Goal: Entertainment & Leisure: Browse casually

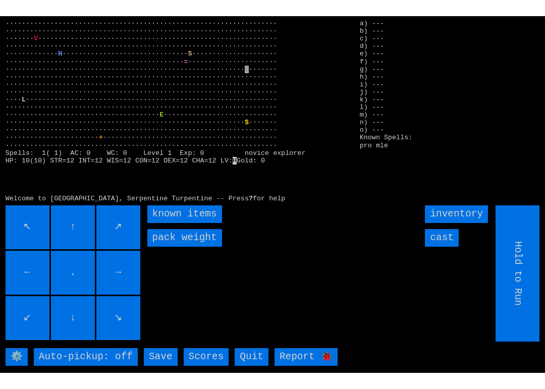
scroll to position [3, 0]
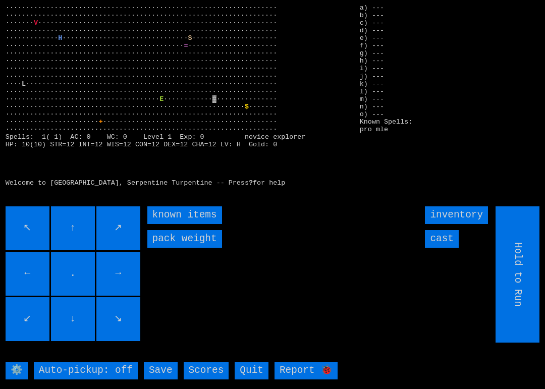
type input "Choose Direction"
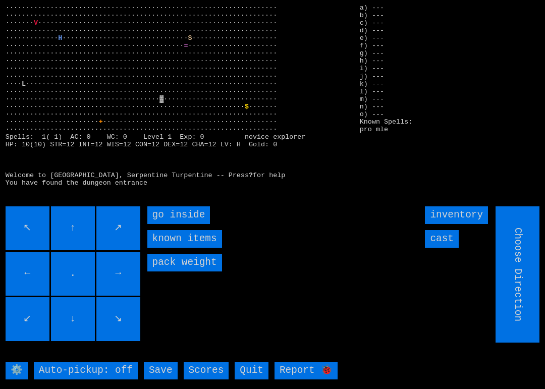
type input "Hold to Run"
click at [157, 212] on inside "go inside" at bounding box center [178, 215] width 63 height 18
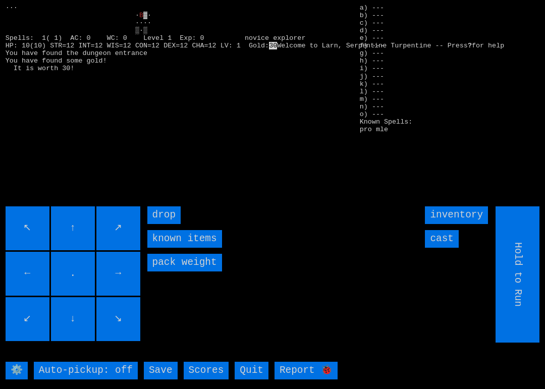
click at [453, 241] on input "cast" at bounding box center [442, 239] width 34 height 18
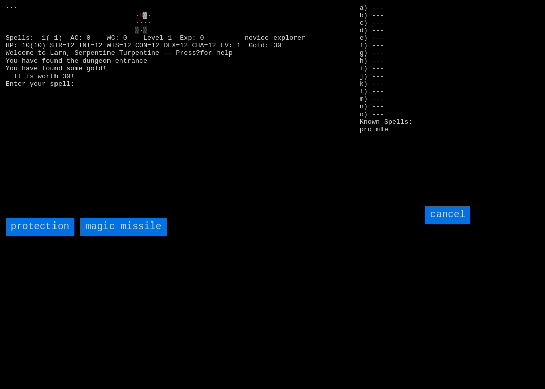
click at [103, 224] on missile "magic missile" at bounding box center [123, 227] width 86 height 18
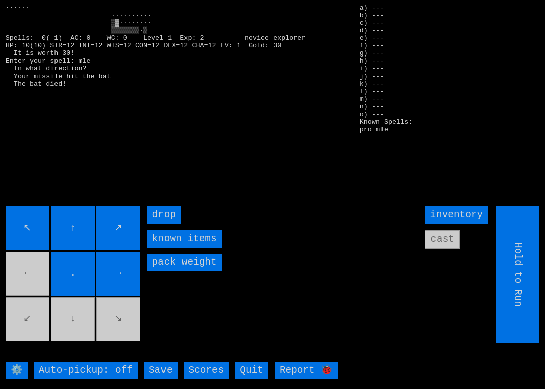
click at [31, 278] on movebuttons "↖ ↑ ↗ ← . → ↙ ↓ ↘" at bounding box center [74, 274] width 136 height 136
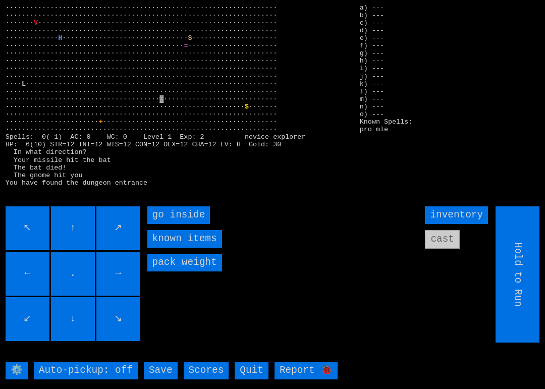
type input "Choose Direction"
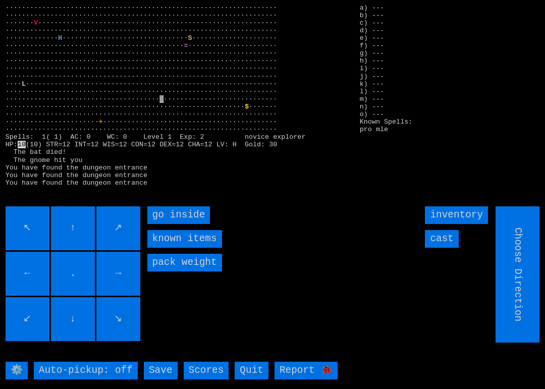
type input "Hold to Run"
click at [164, 215] on inside "go inside" at bounding box center [178, 215] width 63 height 18
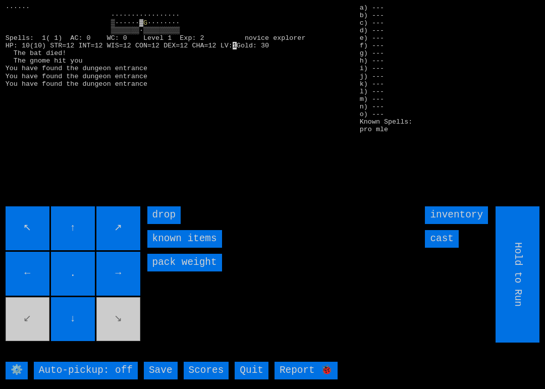
click at [443, 238] on input "cast" at bounding box center [442, 239] width 34 height 18
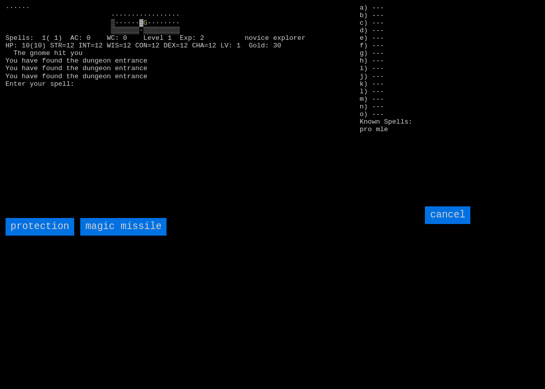
click at [103, 223] on missile "magic missile" at bounding box center [123, 227] width 86 height 18
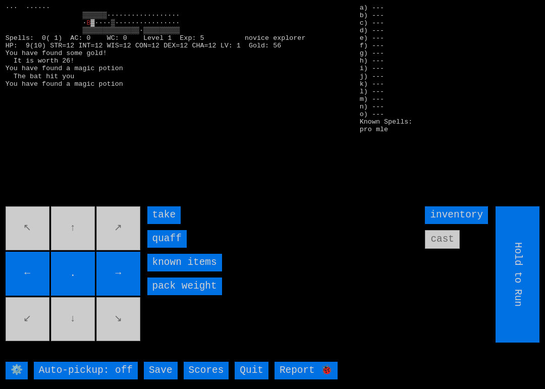
click at [159, 213] on input "take" at bounding box center [164, 215] width 34 height 18
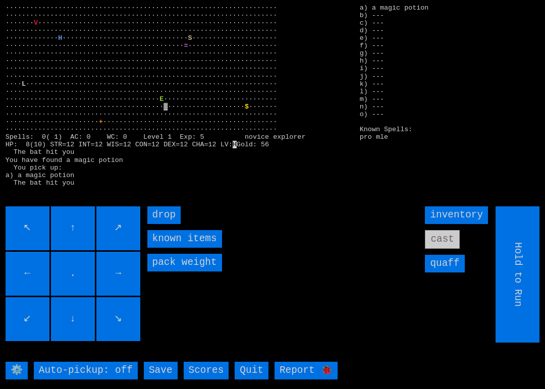
click at [443, 272] on input "quaff" at bounding box center [444, 264] width 39 height 18
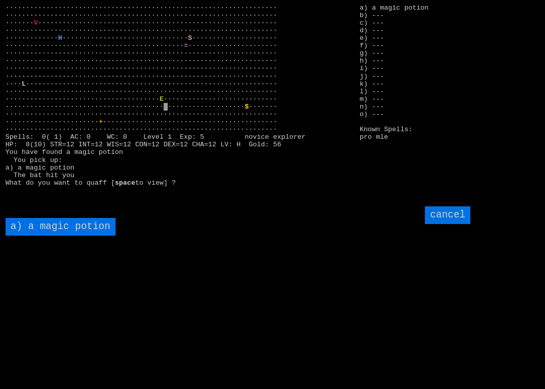
click at [40, 223] on potion "a) a magic potion" at bounding box center [61, 227] width 110 height 18
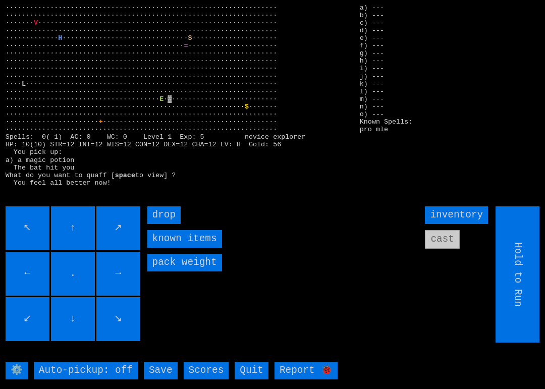
type input "Choose Direction"
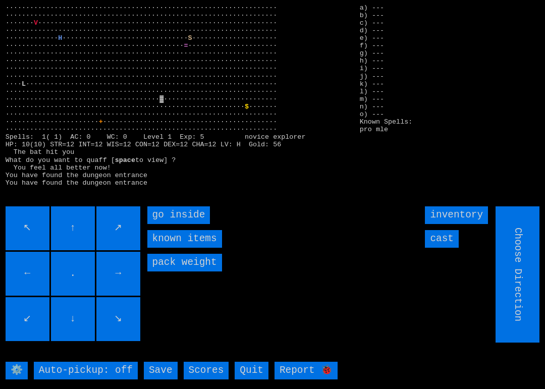
type input "Hold to Run"
click at [155, 214] on inside "go inside" at bounding box center [178, 215] width 63 height 18
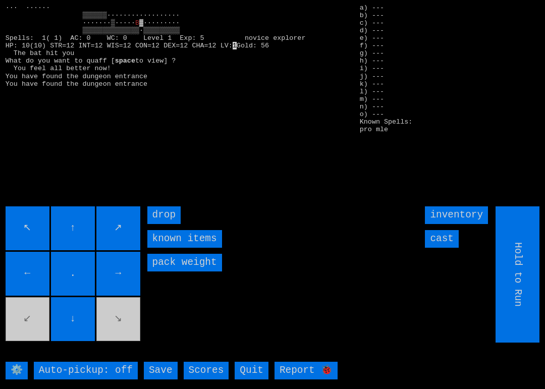
click at [442, 237] on input "cast" at bounding box center [442, 239] width 34 height 18
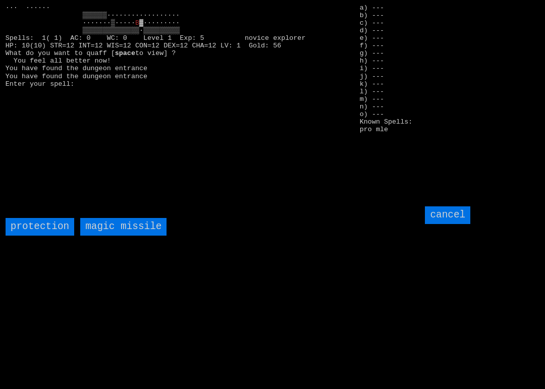
click at [105, 231] on missile "magic missile" at bounding box center [123, 227] width 86 height 18
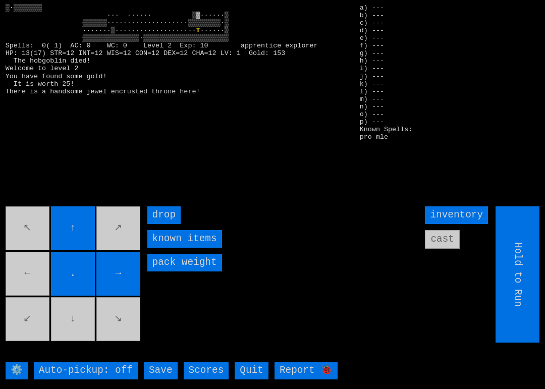
click at [34, 289] on movebuttons "↖ ↑ ↗ ← . → ↙ ↓ ↘" at bounding box center [74, 274] width 136 height 136
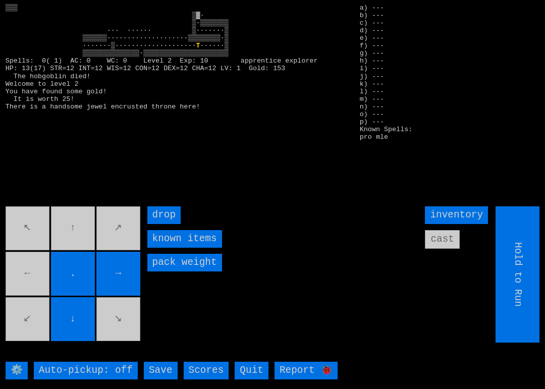
click at [70, 229] on movebuttons "↖ ↑ ↗ ← . → ↙ ↓ ↘" at bounding box center [74, 274] width 136 height 136
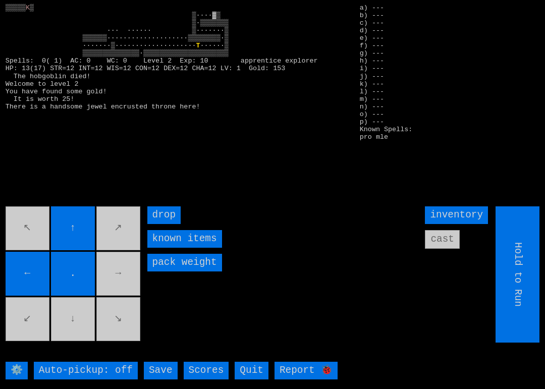
click at [114, 275] on movebuttons "↖ ↑ ↗ ← . → ↙ ↓ ↘" at bounding box center [74, 274] width 136 height 136
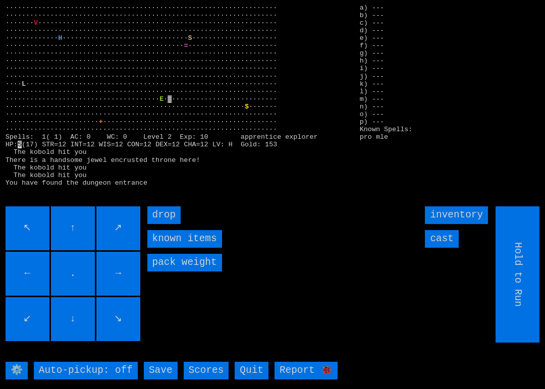
type input "Choose Direction"
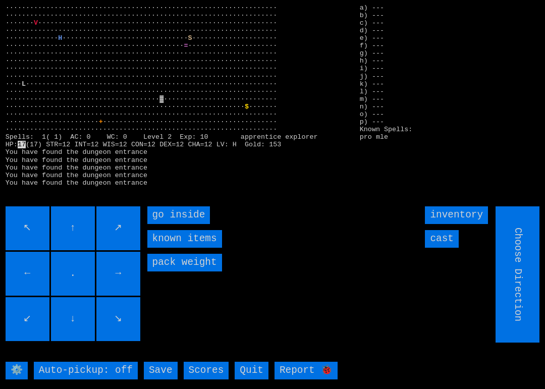
type input "Hold to Run"
click at [160, 217] on inside "go inside" at bounding box center [178, 215] width 63 height 18
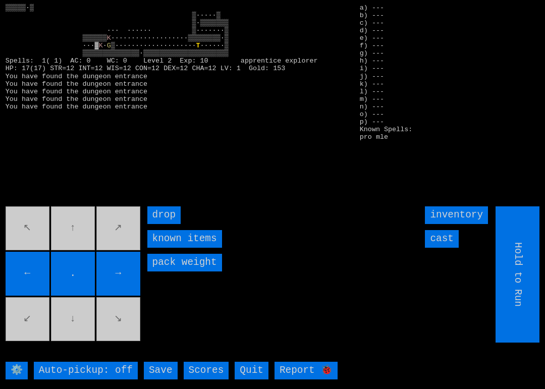
click at [440, 241] on input "cast" at bounding box center [442, 239] width 34 height 18
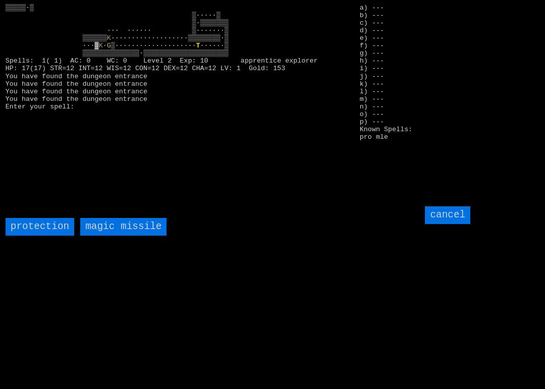
click at [107, 227] on missile "magic missile" at bounding box center [123, 227] width 86 height 18
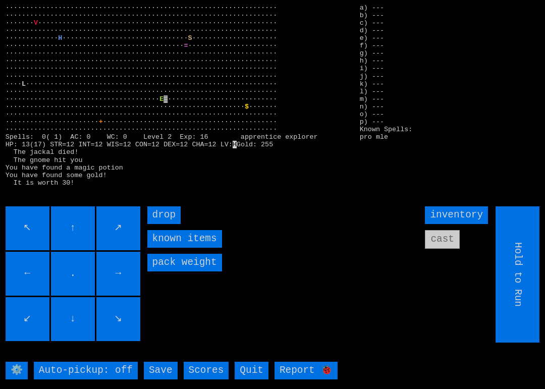
type input "Choose Direction"
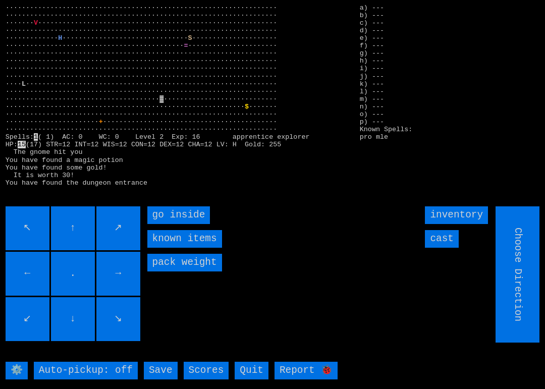
type input "Hold to Run"
click at [158, 214] on inside "go inside" at bounding box center [178, 215] width 63 height 18
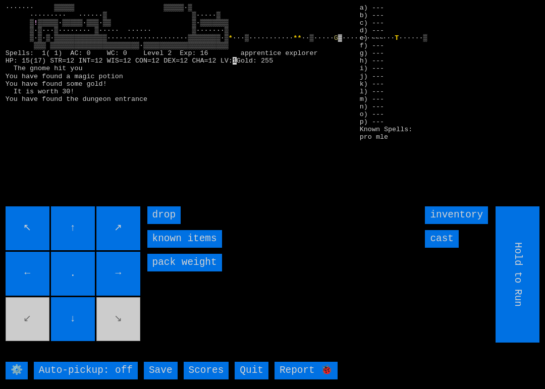
click at [446, 239] on input "cast" at bounding box center [442, 239] width 34 height 18
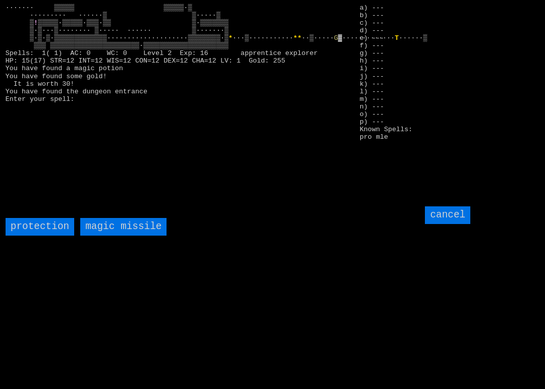
click at [105, 229] on missile "magic missile" at bounding box center [123, 227] width 86 height 18
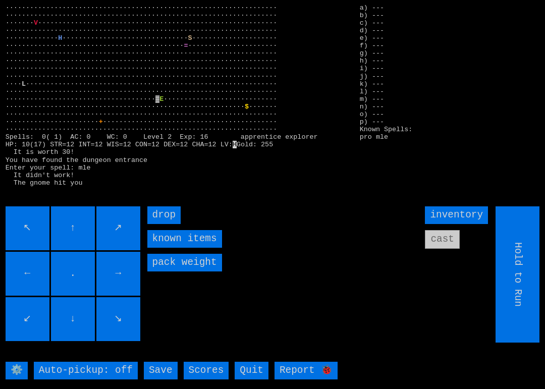
type input "Choose Direction"
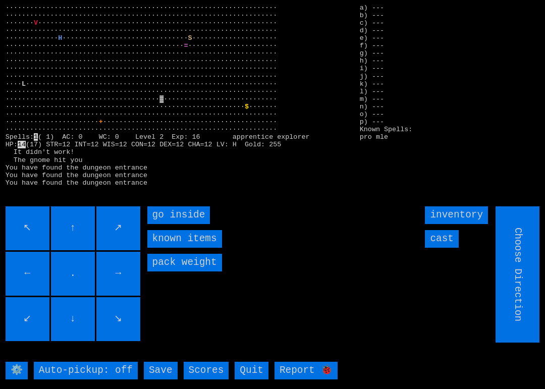
type input "Hold to Run"
click at [165, 212] on inside "go inside" at bounding box center [178, 215] width 63 height 18
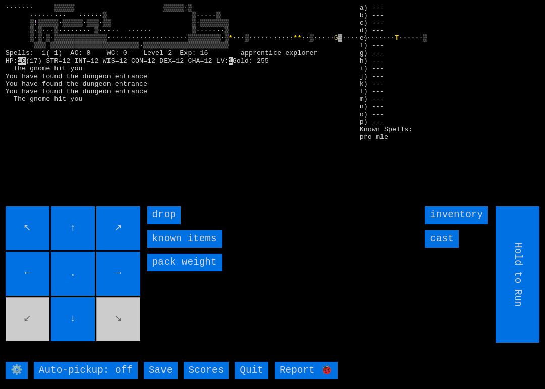
click at [445, 241] on input "cast" at bounding box center [442, 239] width 34 height 18
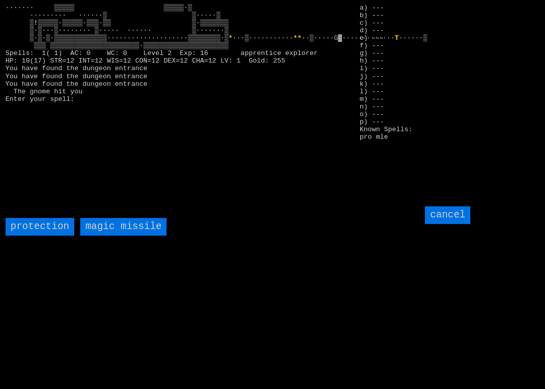
click at [103, 225] on missile "magic missile" at bounding box center [123, 227] width 86 height 18
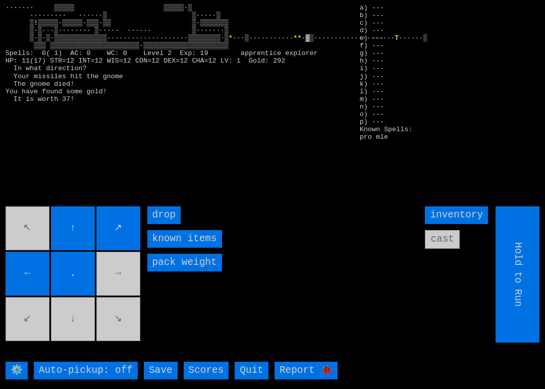
click at [22, 315] on movebuttons "↖ ↑ ↗ ← . → ↙ ↓ ↘" at bounding box center [74, 274] width 136 height 136
type input "Choose Direction"
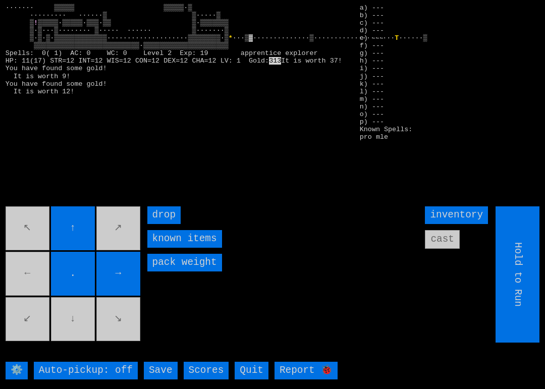
type input "Choose Direction"
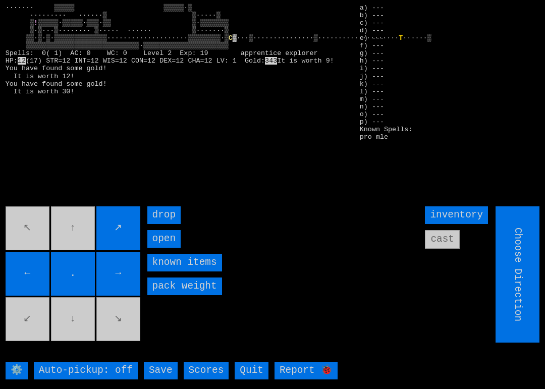
type input "Hold to Run"
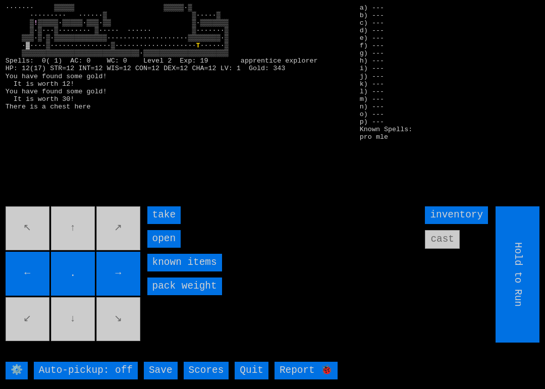
click at [164, 218] on input "take" at bounding box center [164, 215] width 34 height 18
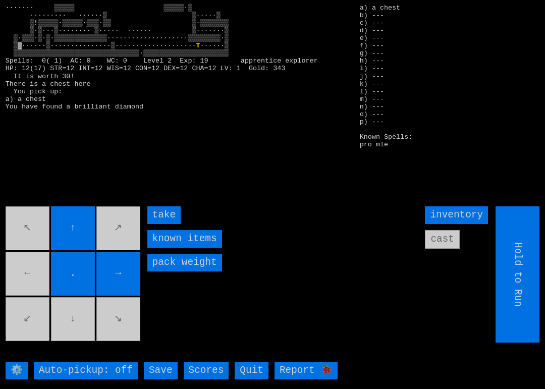
click at [155, 212] on input "take" at bounding box center [164, 215] width 34 height 18
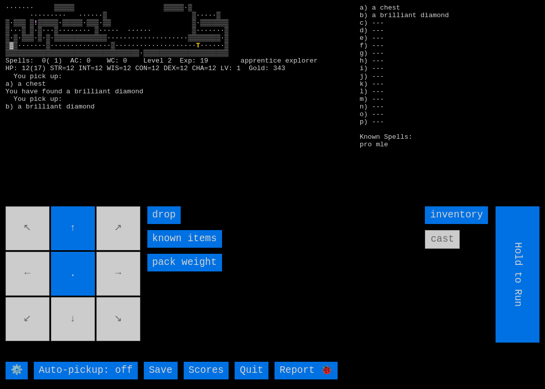
click at [83, 319] on movebuttons "↖ ↑ ↗ ← . → ↙ ↓ ↘" at bounding box center [74, 274] width 136 height 136
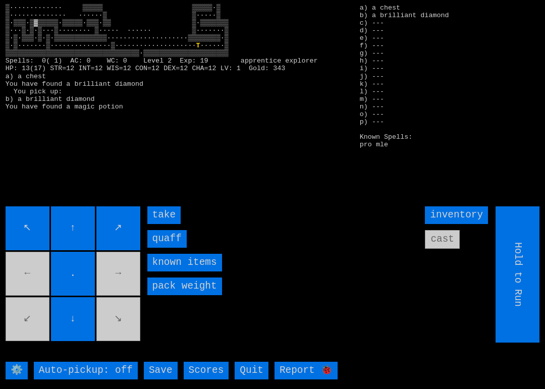
click at [163, 219] on input "take" at bounding box center [164, 215] width 34 height 18
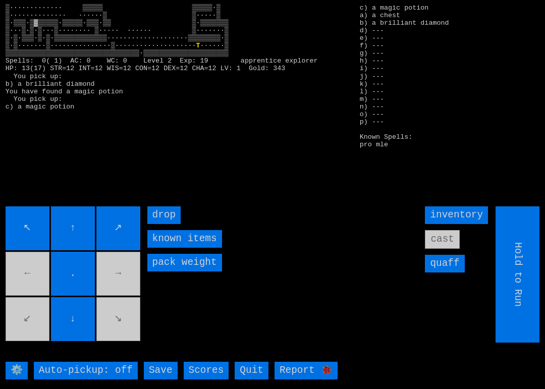
click at [453, 261] on input "quaff" at bounding box center [444, 264] width 39 height 18
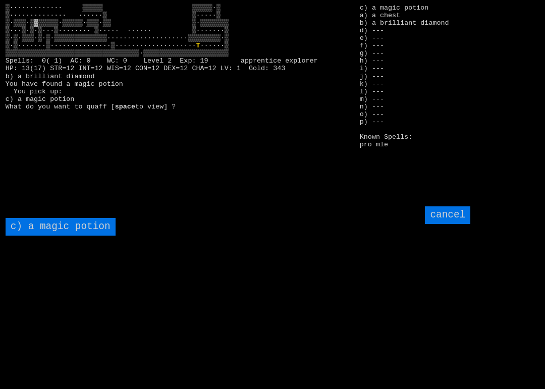
click at [39, 230] on potion "c) a magic potion" at bounding box center [61, 227] width 110 height 18
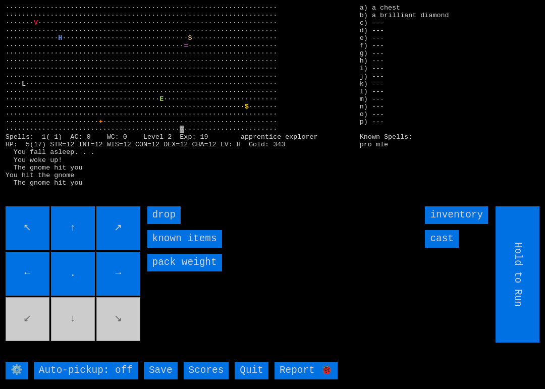
type input "Choose Direction"
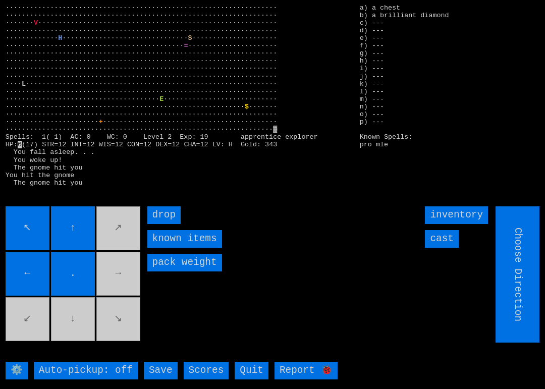
type input "Hold to Run"
click at [158, 217] on input "drop" at bounding box center [164, 215] width 34 height 18
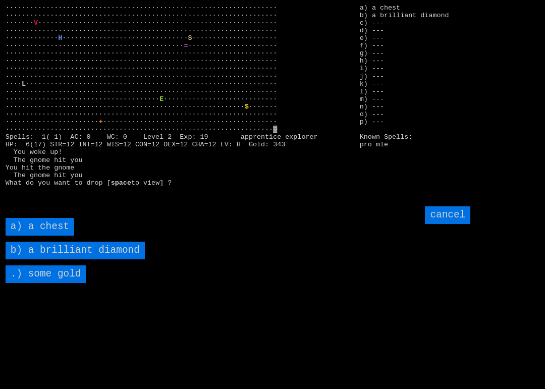
click at [41, 248] on diamond "b) a brilliant diamond" at bounding box center [75, 251] width 139 height 18
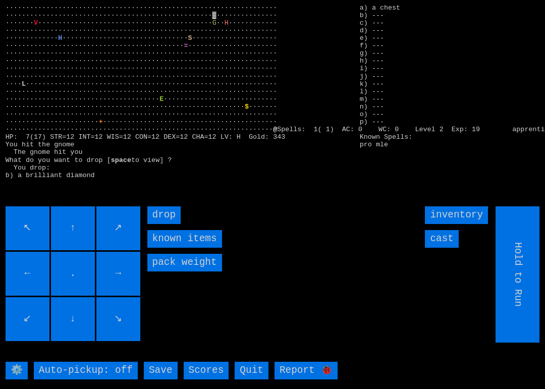
click at [444, 238] on input "cast" at bounding box center [442, 239] width 34 height 18
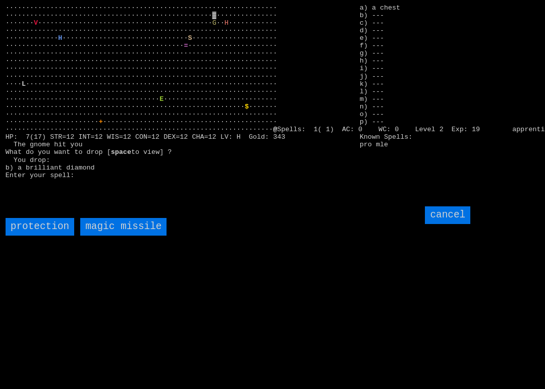
click at [106, 229] on missile "magic missile" at bounding box center [123, 227] width 86 height 18
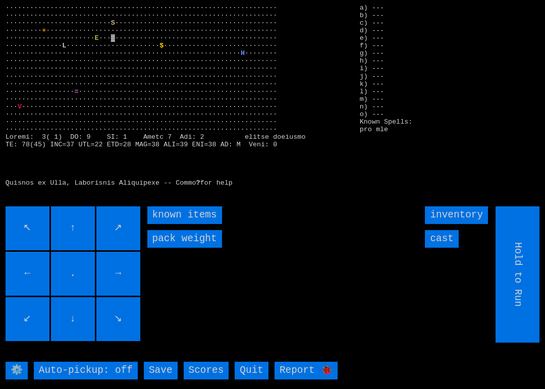
type input "Choose Direction"
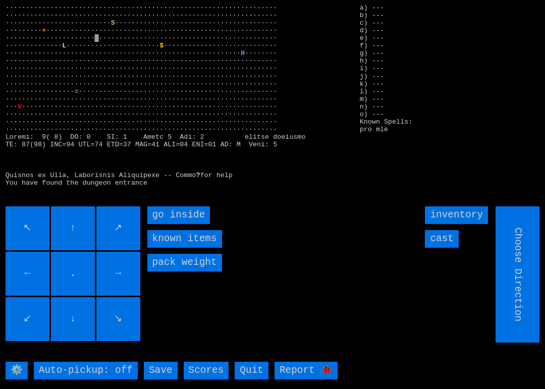
type input "Hold to Run"
click at [157, 208] on inside "go inside" at bounding box center [178, 215] width 63 height 18
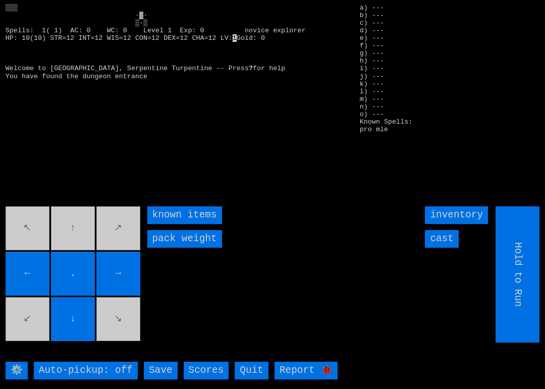
type input "Choose Direction"
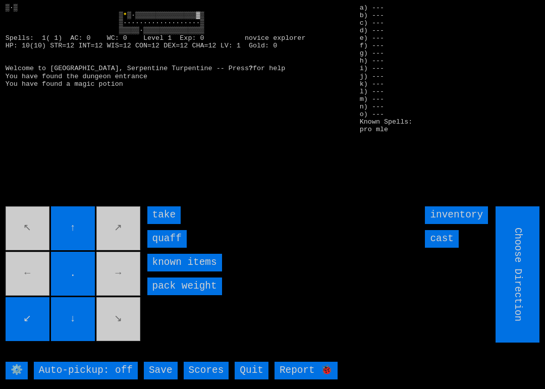
type input "Hold to Run"
click at [159, 240] on input "quaff" at bounding box center [166, 239] width 39 height 18
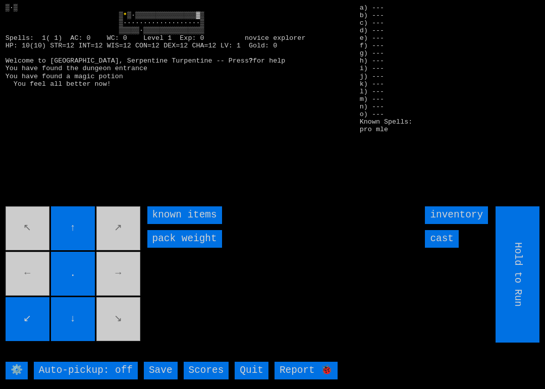
type input "Choose Direction"
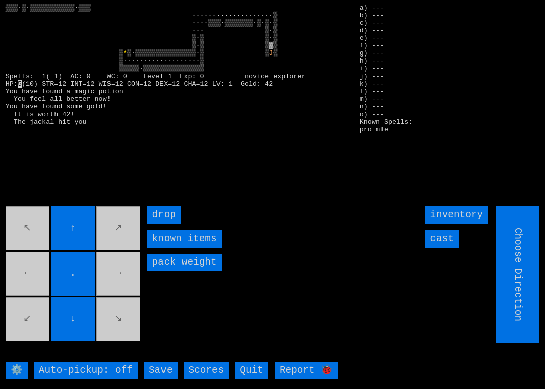
type input "Hold to Run"
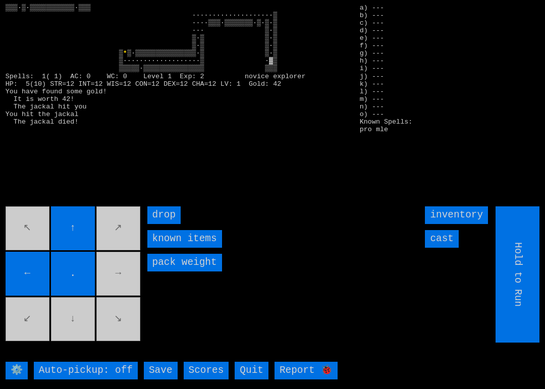
click at [79, 315] on movebuttons "↖ ↑ ↗ ← . → ↙ ↓ ↘" at bounding box center [74, 274] width 136 height 136
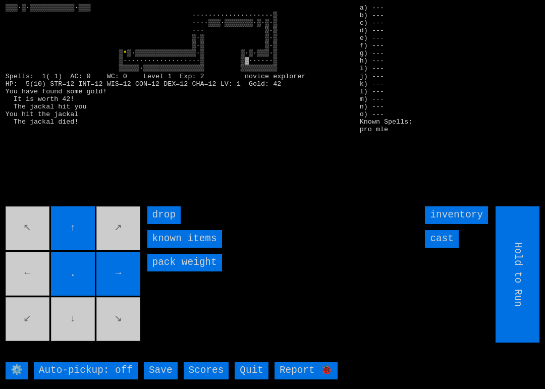
type input "Choose Direction"
type input "Hold to Run"
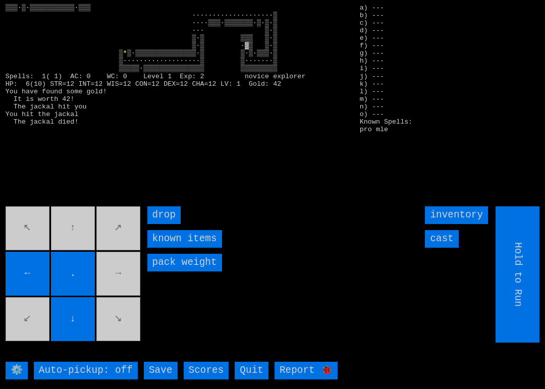
click at [78, 237] on movebuttons "↖ ↑ ↗ ← . → ↙ ↓ ↘" at bounding box center [74, 274] width 136 height 136
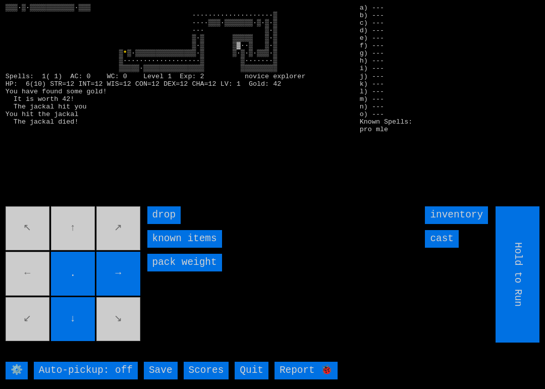
click at [36, 273] on movebuttons "↖ ↑ ↗ ← . → ↙ ↓ ↘" at bounding box center [74, 274] width 136 height 136
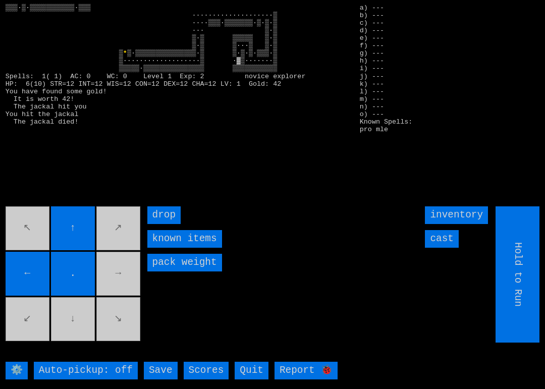
click at [70, 315] on movebuttons "↖ ↑ ↗ ← . → ↙ ↓ ↘" at bounding box center [74, 274] width 136 height 136
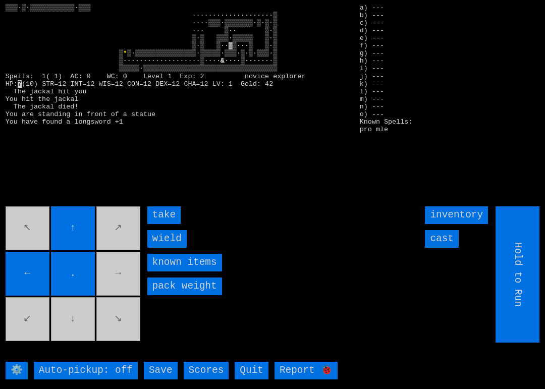
click at [159, 208] on input "take" at bounding box center [164, 215] width 34 height 18
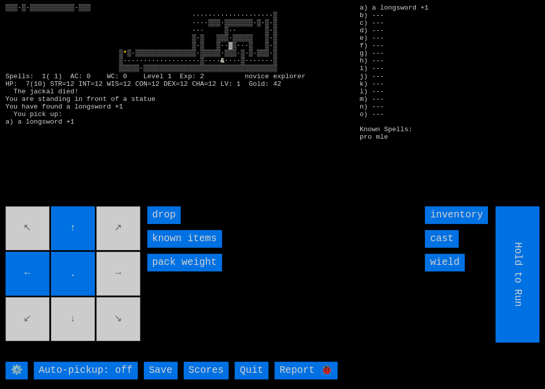
click at [457, 263] on input "wield" at bounding box center [444, 263] width 39 height 18
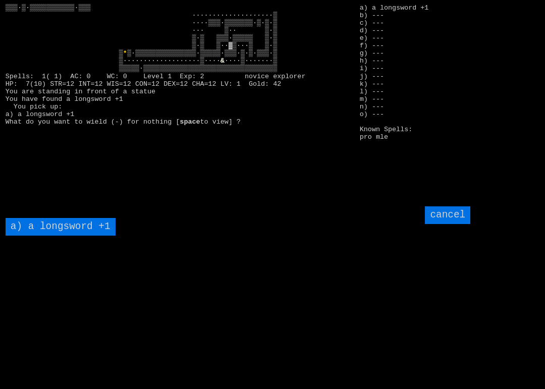
click at [55, 224] on \+1 "a) a longsword +1" at bounding box center [61, 227] width 110 height 18
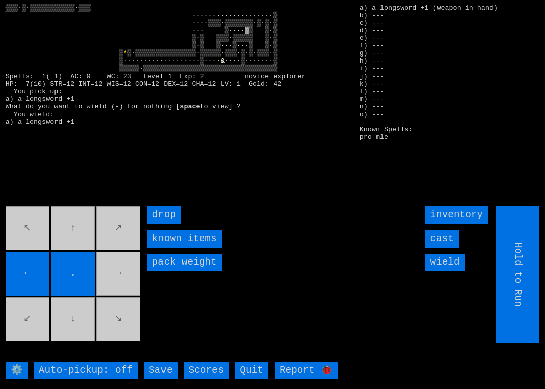
click at [125, 266] on movebuttons "↖ ↑ ↗ ← . → ↙ ↓ ↘" at bounding box center [74, 274] width 136 height 136
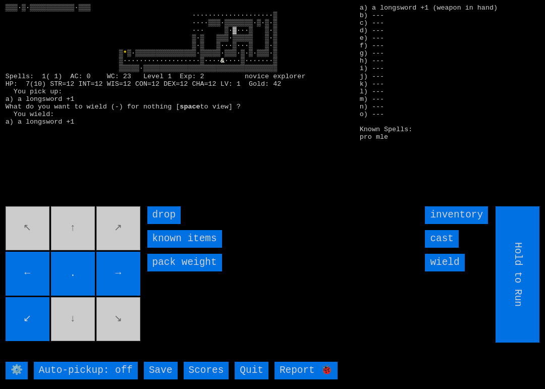
type input "Choose Direction"
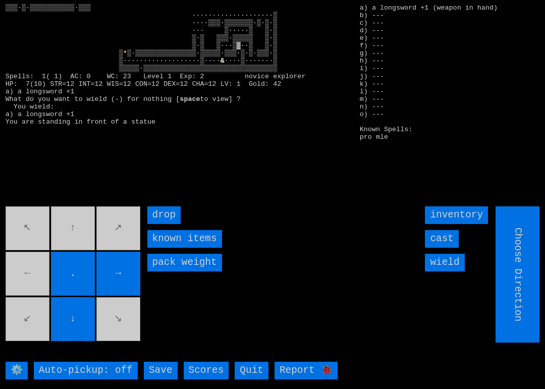
type input "Hold to Run"
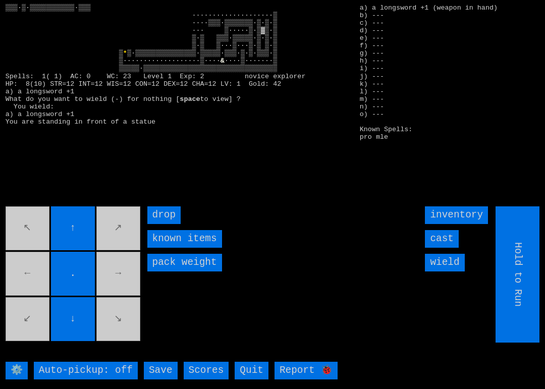
click at [94, 325] on input "↓" at bounding box center [73, 319] width 44 height 44
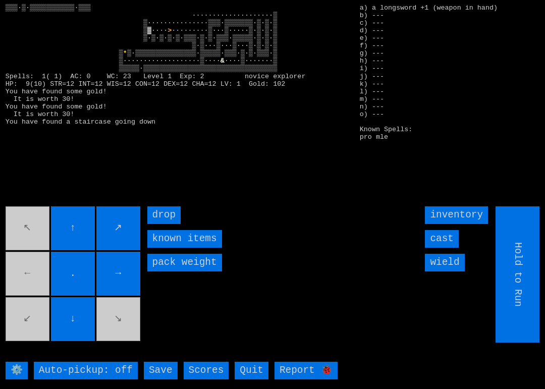
click at [43, 329] on movebuttons "↖ ↑ ↗ ← . → ↙ ↓ ↘" at bounding box center [74, 274] width 136 height 136
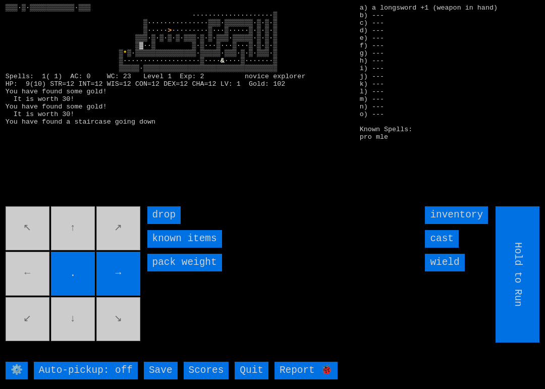
click at [30, 280] on movebuttons "↖ ↑ ↗ ← . → ↙ ↓ ↘" at bounding box center [74, 274] width 136 height 136
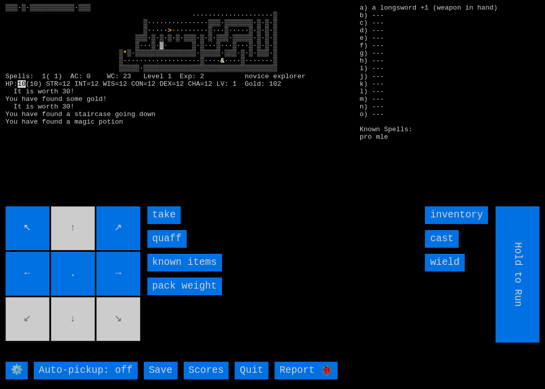
click at [163, 239] on input "quaff" at bounding box center [166, 239] width 39 height 18
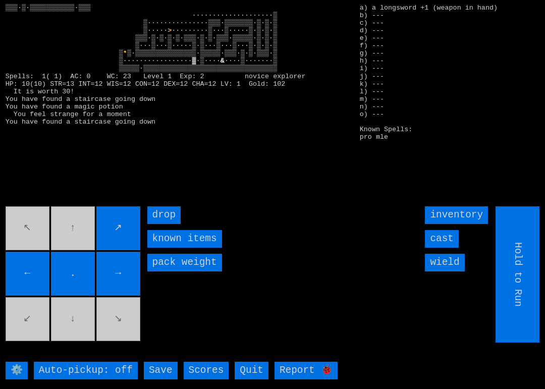
type input "Choose Direction"
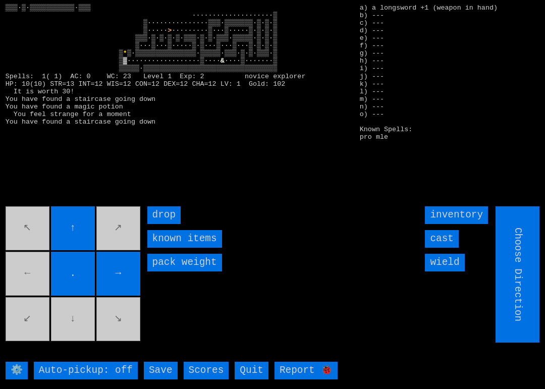
type input "Hold to Run"
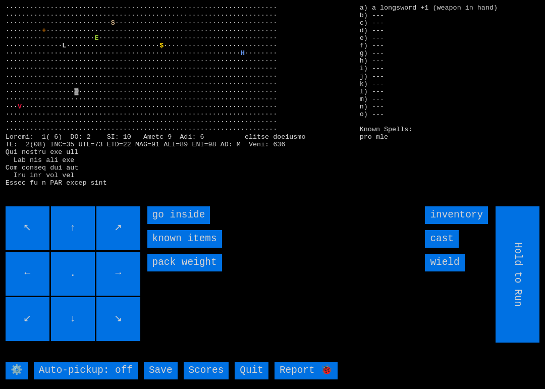
click at [164, 216] on inside "go inside" at bounding box center [178, 215] width 63 height 18
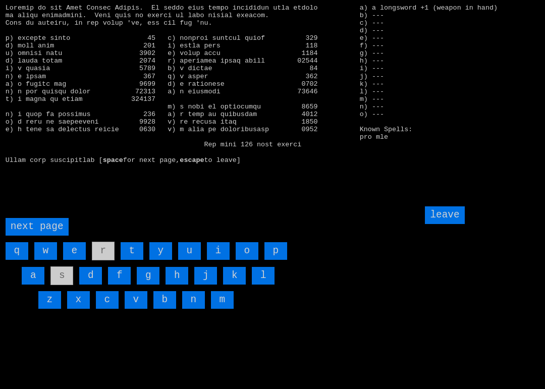
click at [33, 276] on input "a" at bounding box center [33, 276] width 23 height 18
click at [456, 210] on input "leave" at bounding box center [444, 215] width 39 height 18
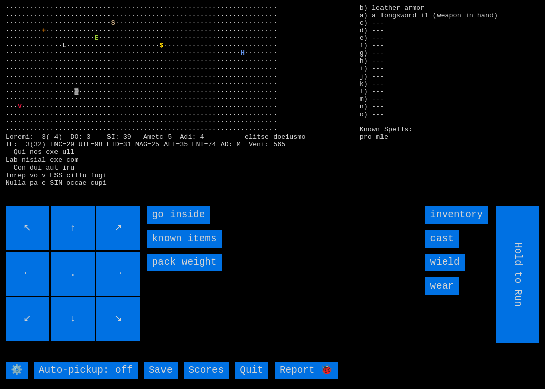
click at [451, 289] on input "wear" at bounding box center [442, 286] width 34 height 18
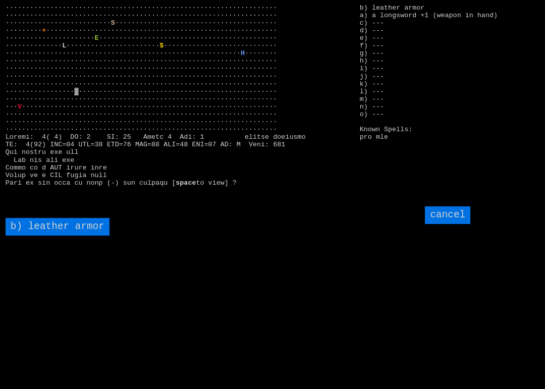
click at [35, 226] on armor "b) leather armor" at bounding box center [58, 227] width 104 height 18
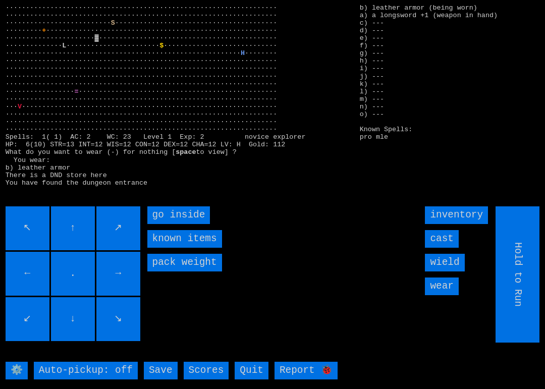
click at [165, 212] on inside "go inside" at bounding box center [178, 215] width 63 height 18
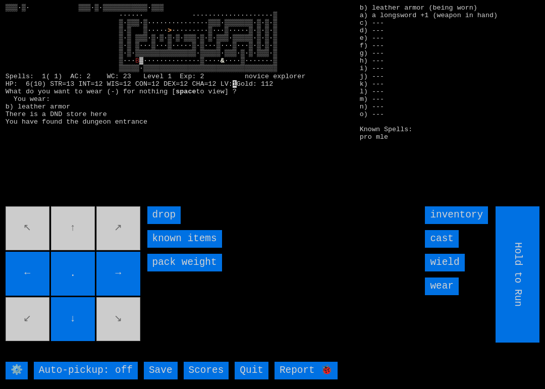
click at [451, 236] on input "cast" at bounding box center [442, 239] width 34 height 18
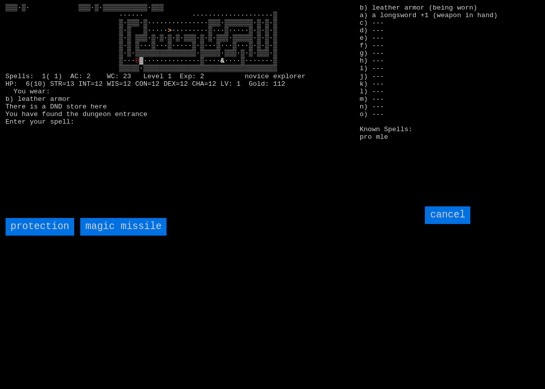
click at [115, 222] on missile "magic missile" at bounding box center [123, 227] width 86 height 18
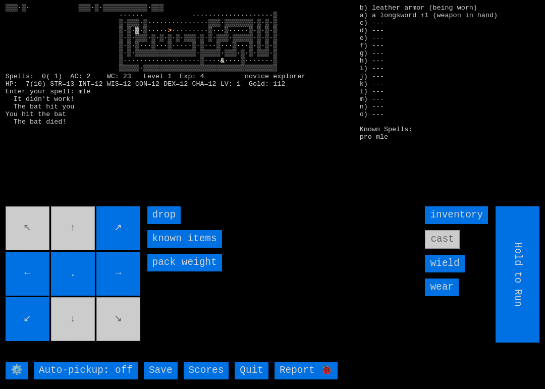
click at [155, 373] on input "Save" at bounding box center [161, 371] width 34 height 18
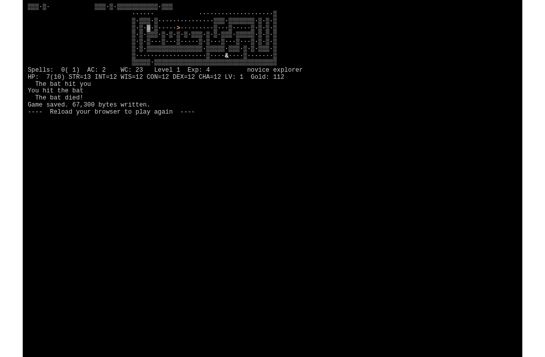
scroll to position [21, 0]
